Goal: Task Accomplishment & Management: Complete application form

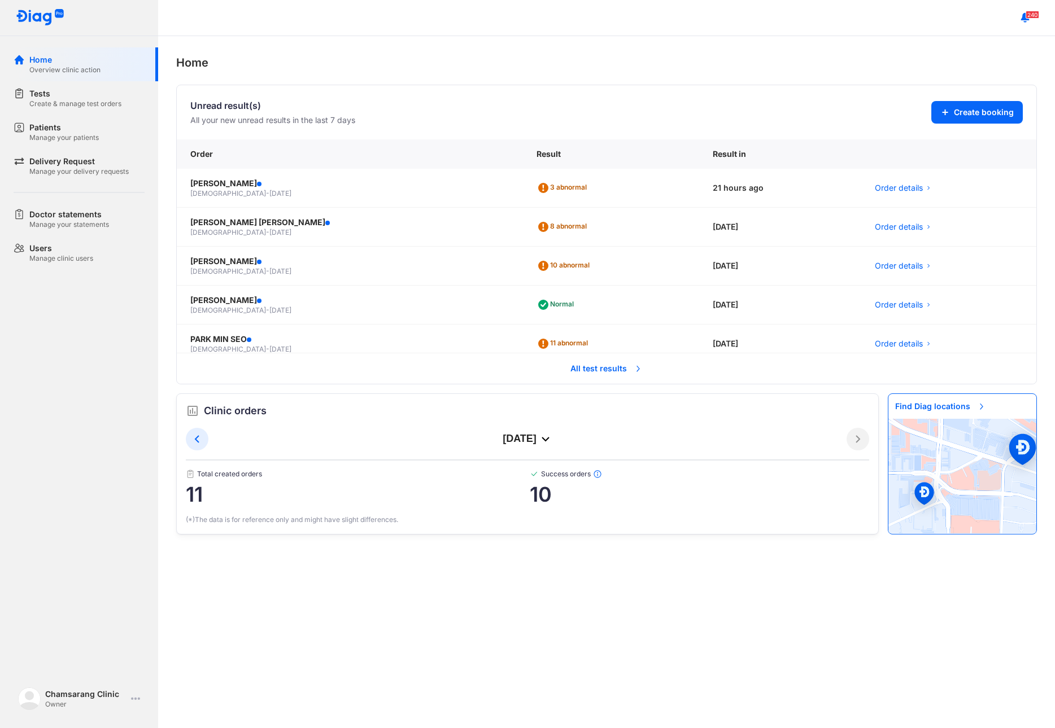
click at [565, 364] on span "All test results" at bounding box center [607, 368] width 86 height 25
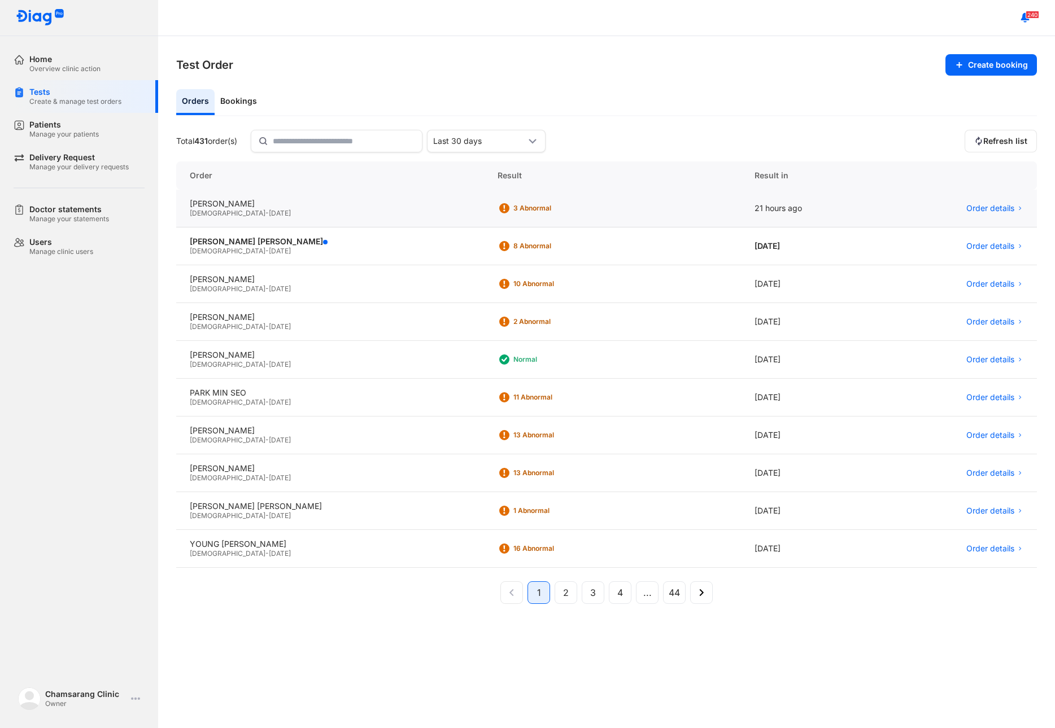
click at [297, 216] on div "[DEMOGRAPHIC_DATA] - [DATE]" at bounding box center [330, 213] width 281 height 9
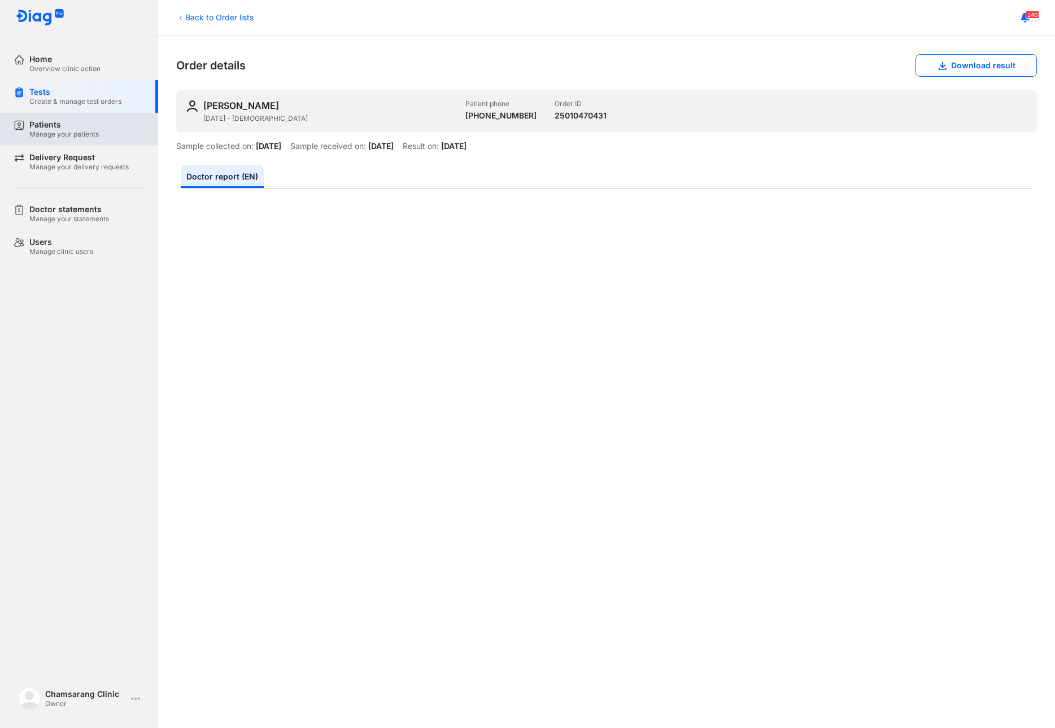
click at [44, 121] on div "Patients" at bounding box center [63, 125] width 69 height 10
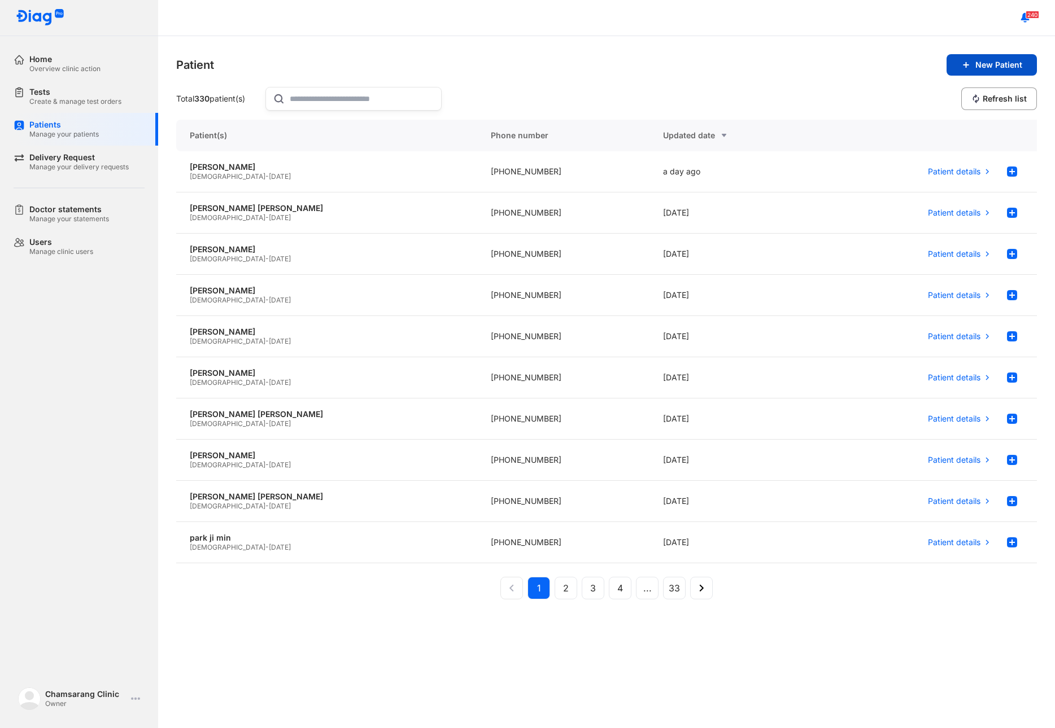
click at [1003, 67] on span "New Patient" at bounding box center [998, 65] width 47 height 10
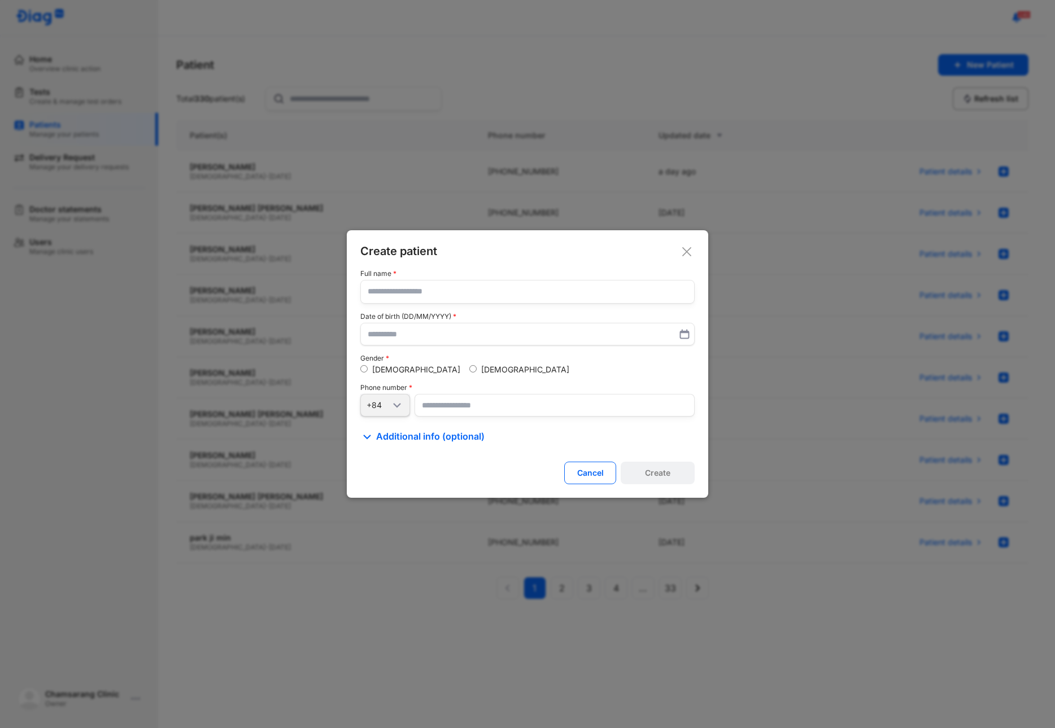
click at [386, 297] on input "text" at bounding box center [528, 292] width 320 height 23
type input "***"
type input "**********"
click at [443, 407] on input "number" at bounding box center [554, 406] width 280 height 23
type input "**********"
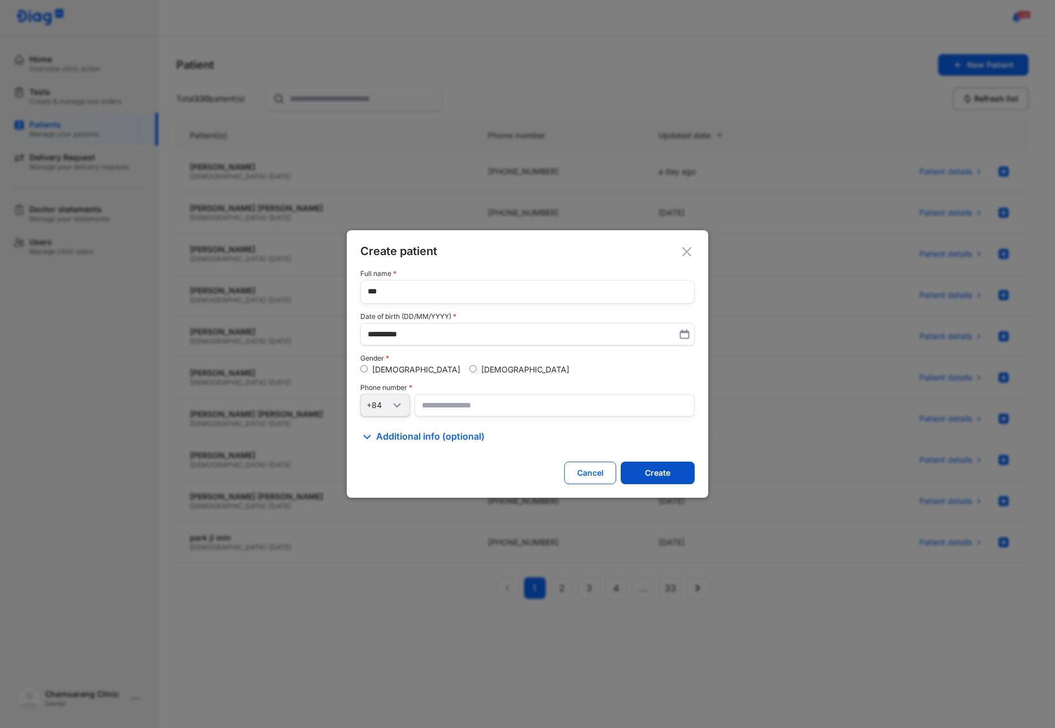
click at [639, 472] on button "Create" at bounding box center [658, 473] width 74 height 23
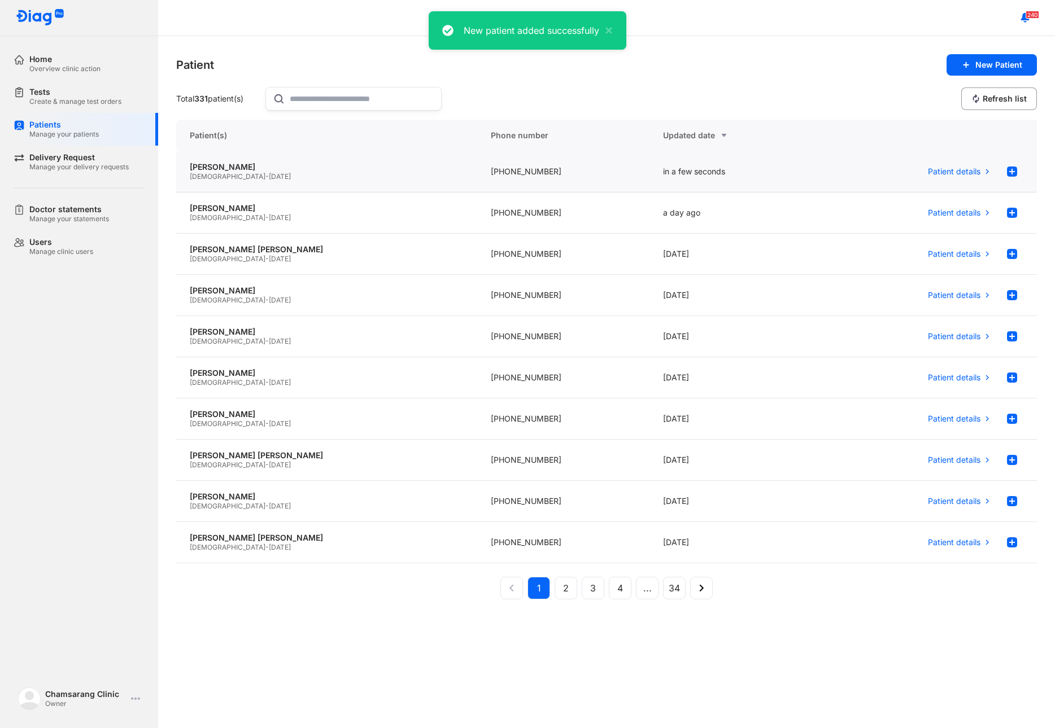
click at [550, 182] on div "[PHONE_NUMBER]" at bounding box center [563, 171] width 172 height 41
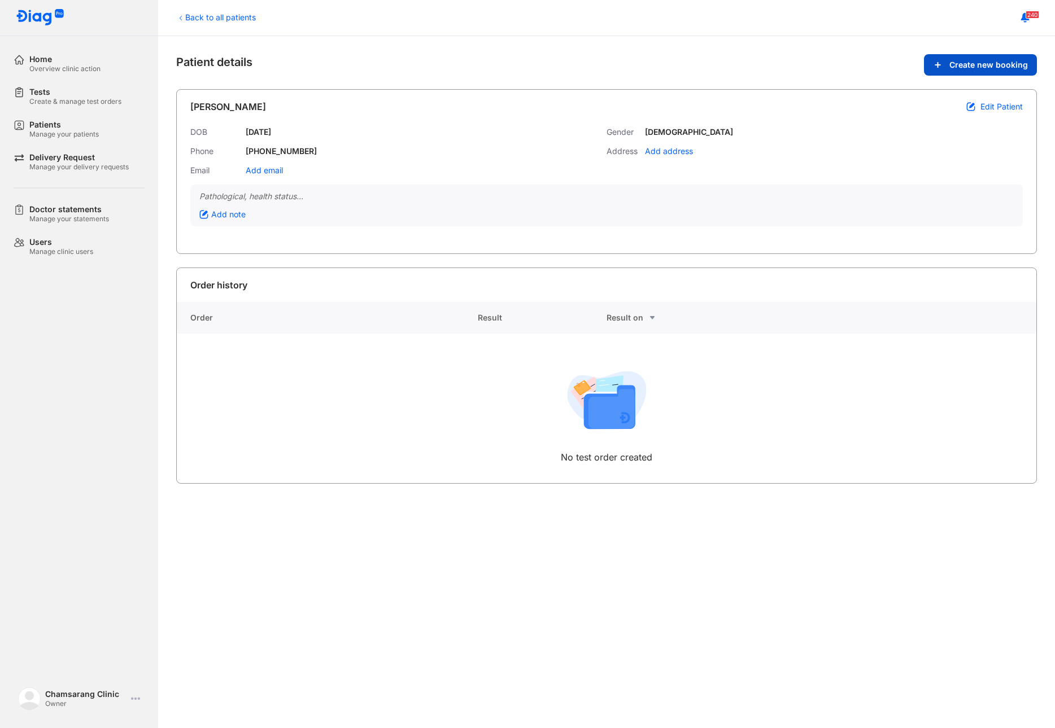
click at [988, 63] on span "Create new booking" at bounding box center [988, 65] width 78 height 10
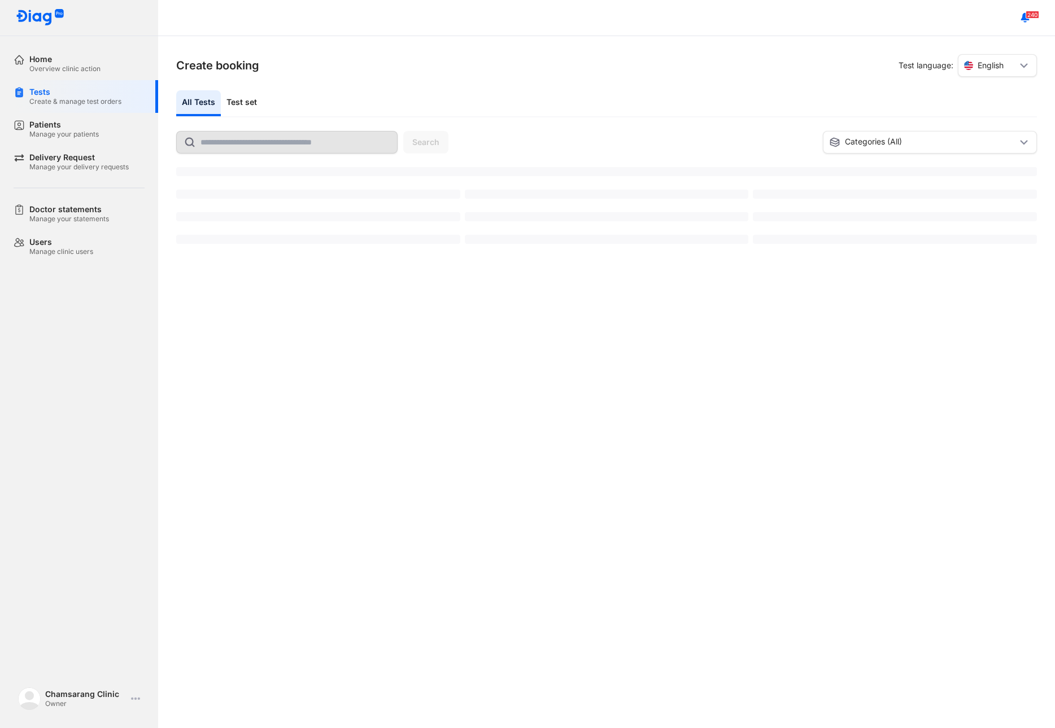
drag, startPoint x: 255, startPoint y: 112, endPoint x: 713, endPoint y: 405, distance: 543.4
click at [255, 112] on div "Test set" at bounding box center [242, 103] width 42 height 26
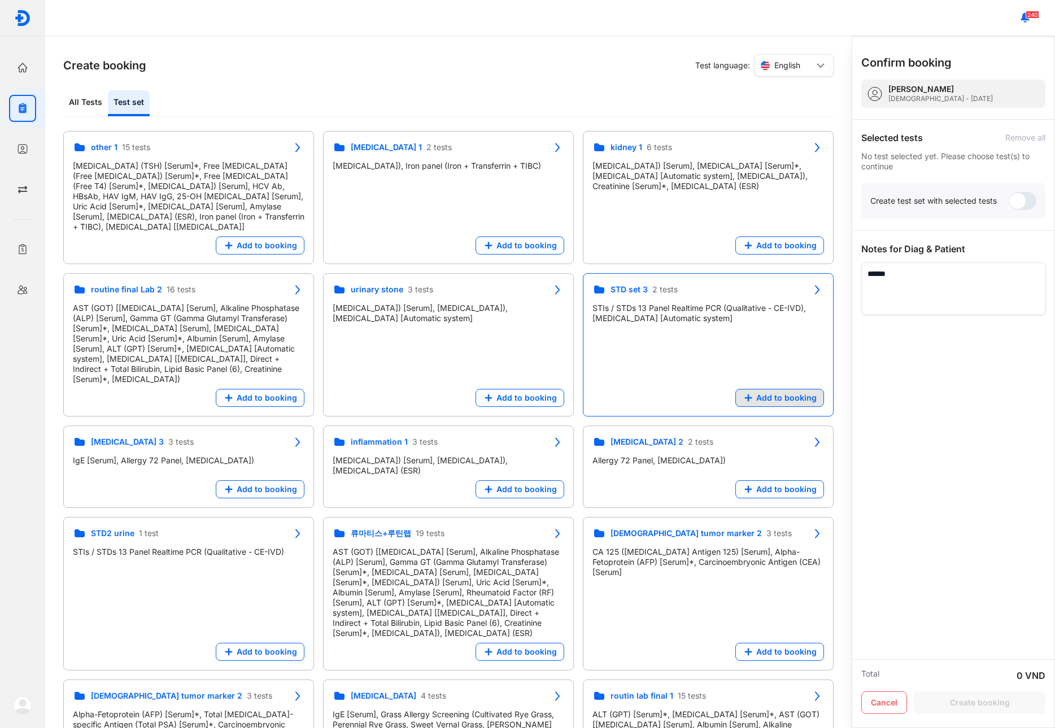
click at [796, 393] on span "Add to booking" at bounding box center [786, 398] width 60 height 10
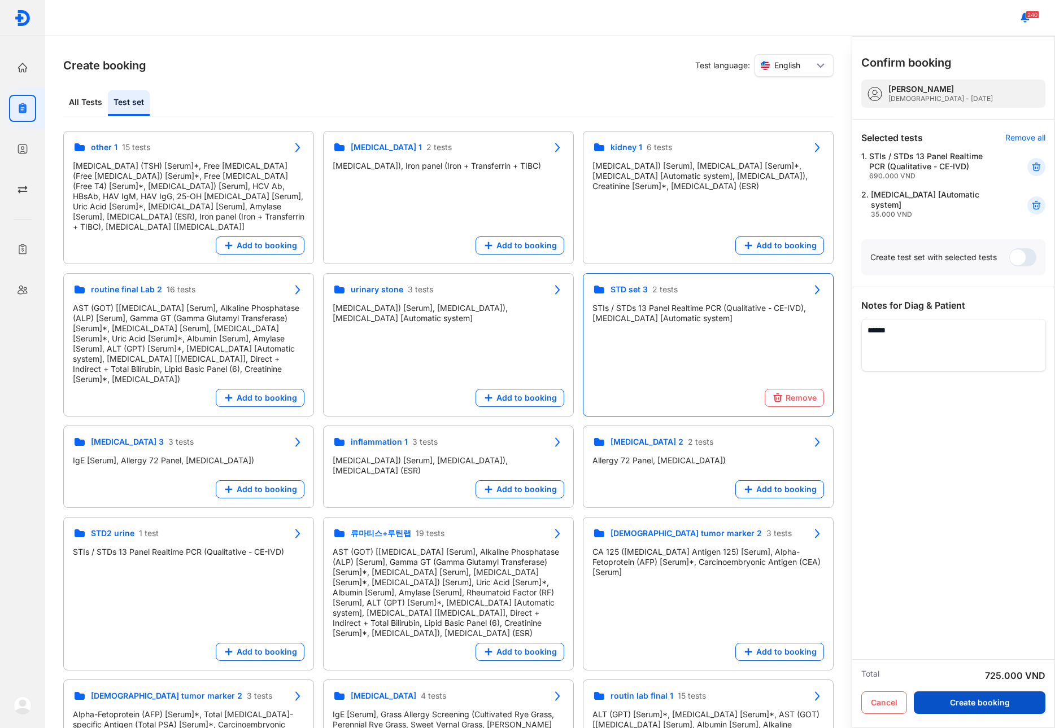
click at [1028, 704] on button "Create booking" at bounding box center [980, 703] width 132 height 23
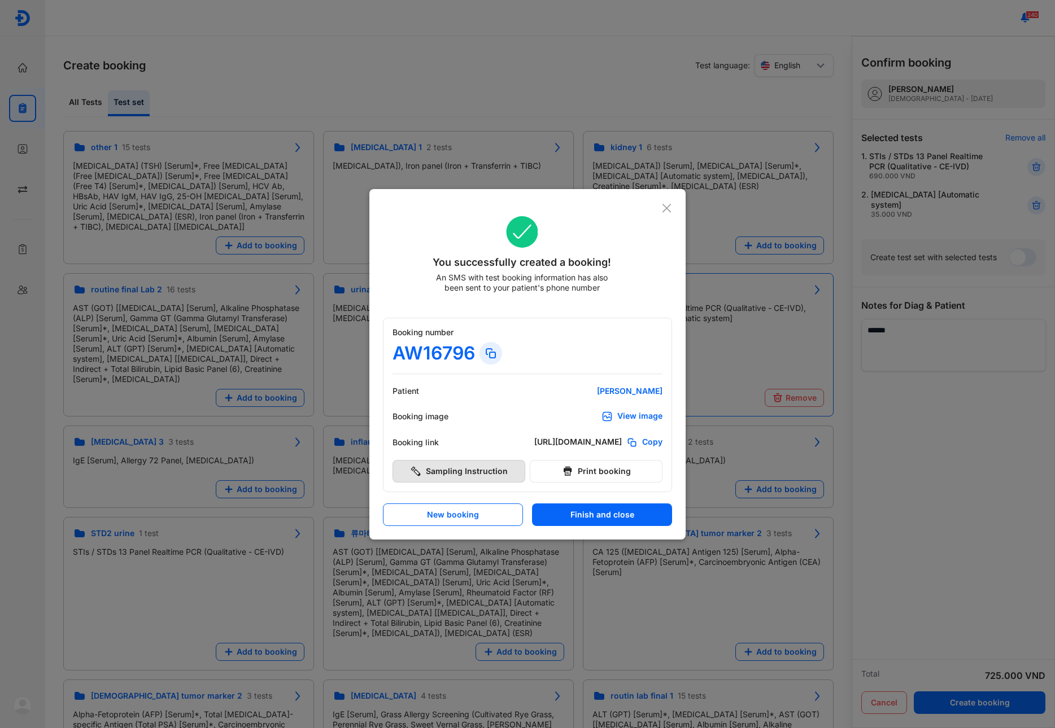
click at [477, 476] on button "Sampling Instruction" at bounding box center [458, 471] width 133 height 23
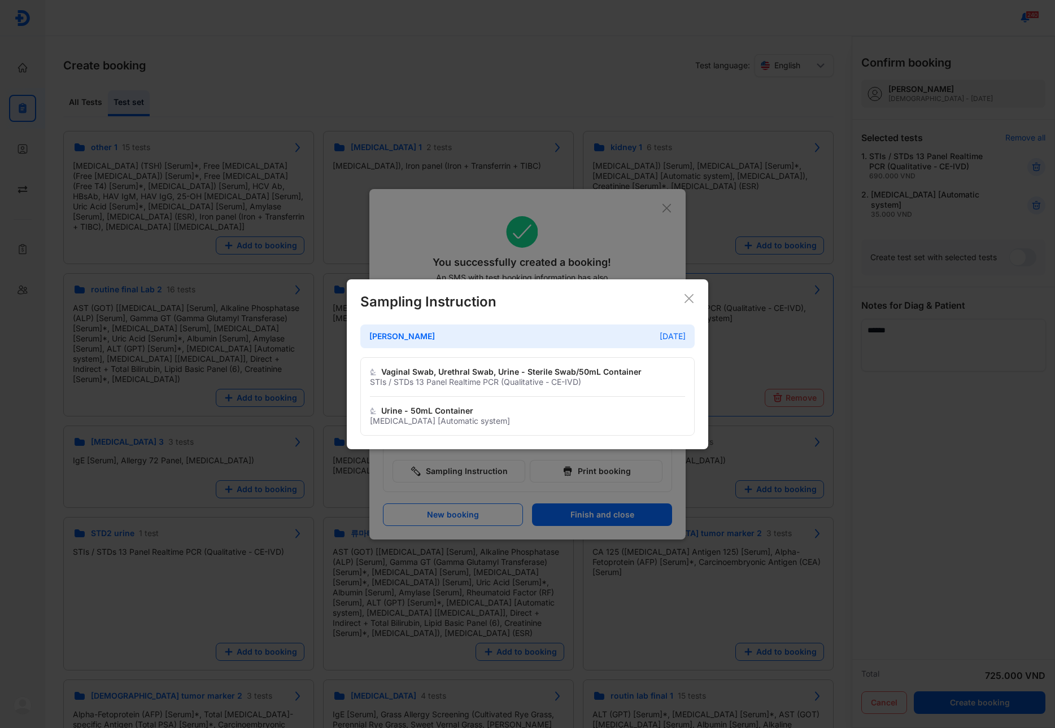
click at [691, 292] on div "Sampling Instruction jin 15/01/1995 Vaginal Swab, Urethral Swab, Urine - Steril…" at bounding box center [527, 364] width 361 height 170
click at [688, 294] on icon at bounding box center [688, 298] width 11 height 11
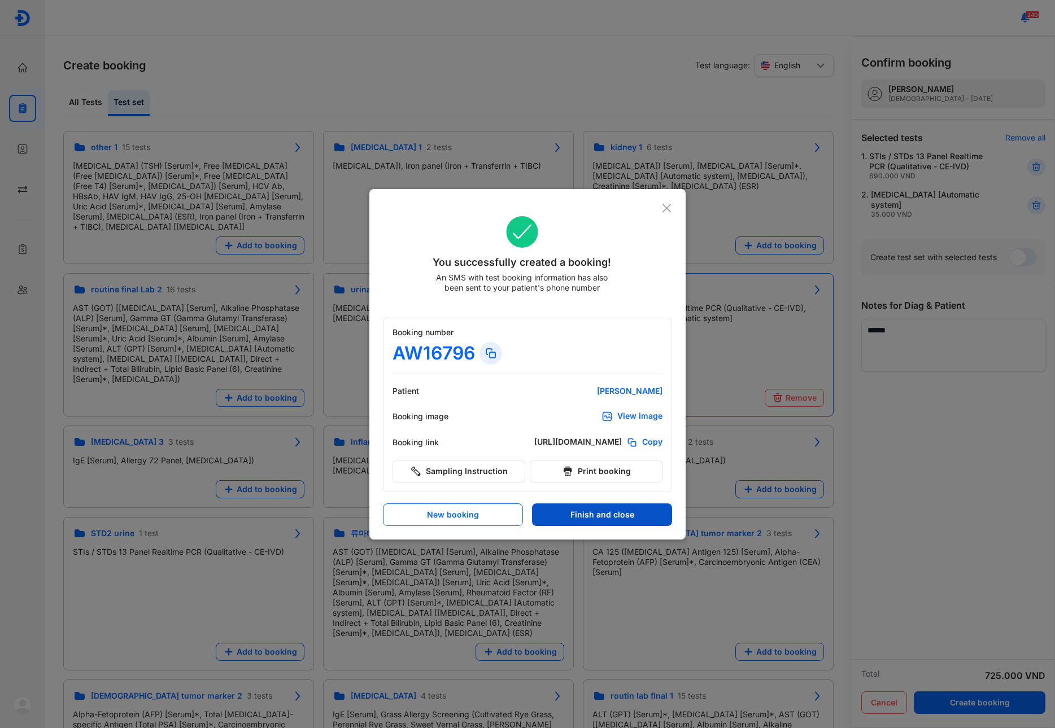
click at [593, 519] on button "Finish and close" at bounding box center [602, 515] width 140 height 23
